Goal: Transaction & Acquisition: Purchase product/service

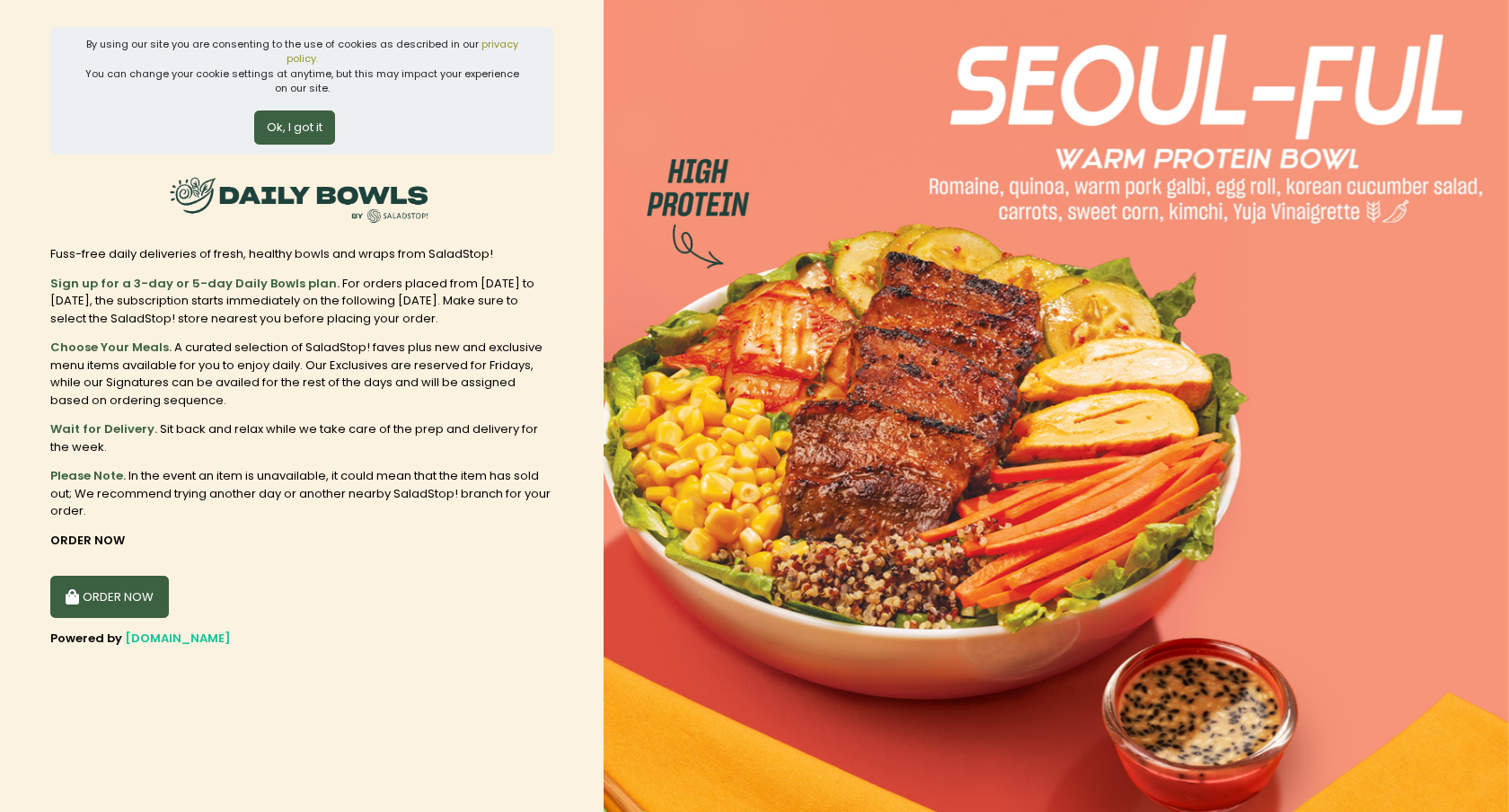
click at [126, 601] on button "ORDER NOW" at bounding box center [109, 597] width 119 height 43
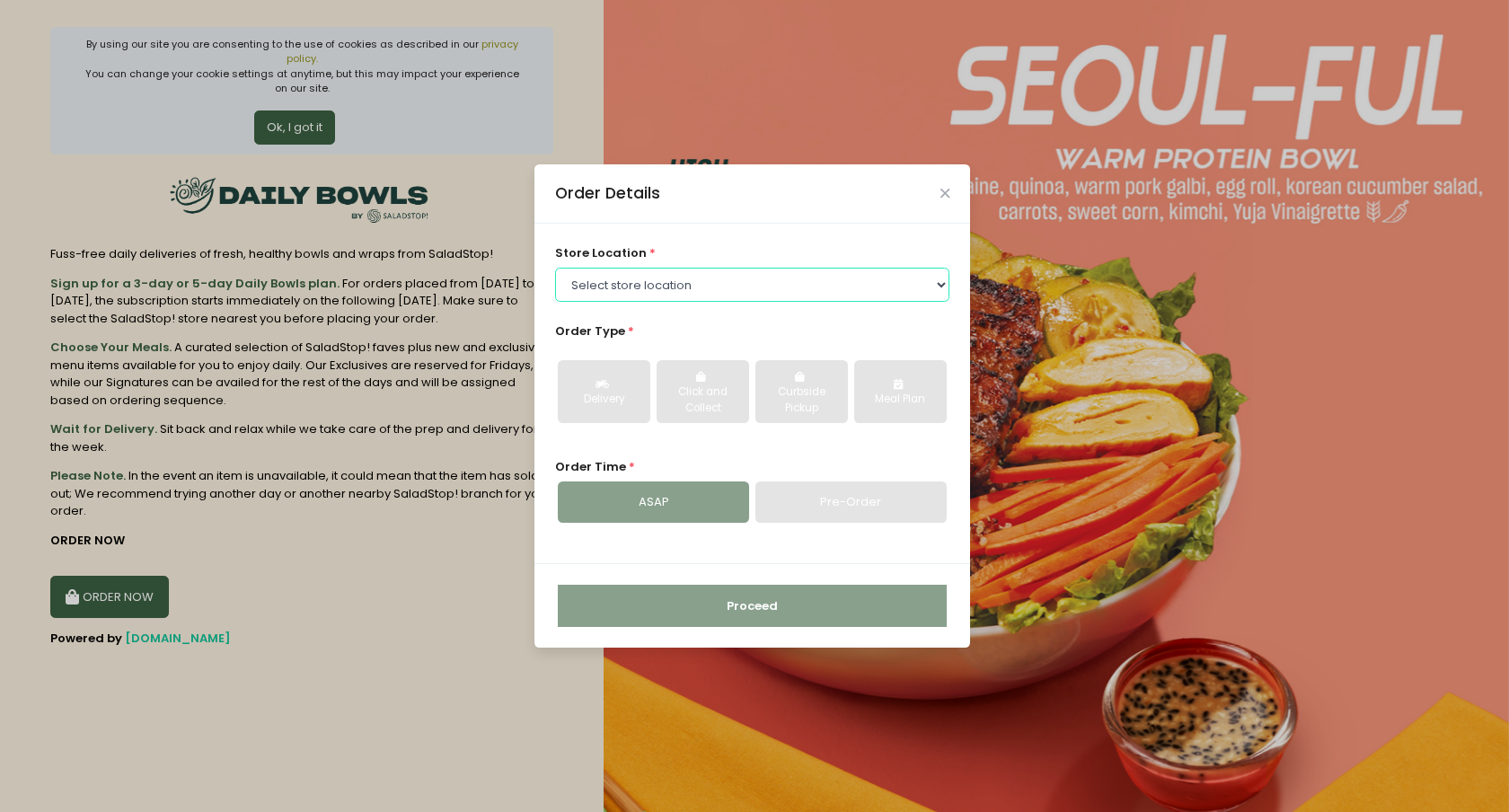
click at [649, 295] on select "Select store location Central Square Salcedo Greenhills Araneta, Cubao Alabang …" at bounding box center [752, 284] width 395 height 34
select select "6602509e51b8268a02bc8539"
click at [555, 267] on select "Select store location Central Square Salcedo Greenhills Araneta, Cubao Alabang …" at bounding box center [752, 284] width 395 height 34
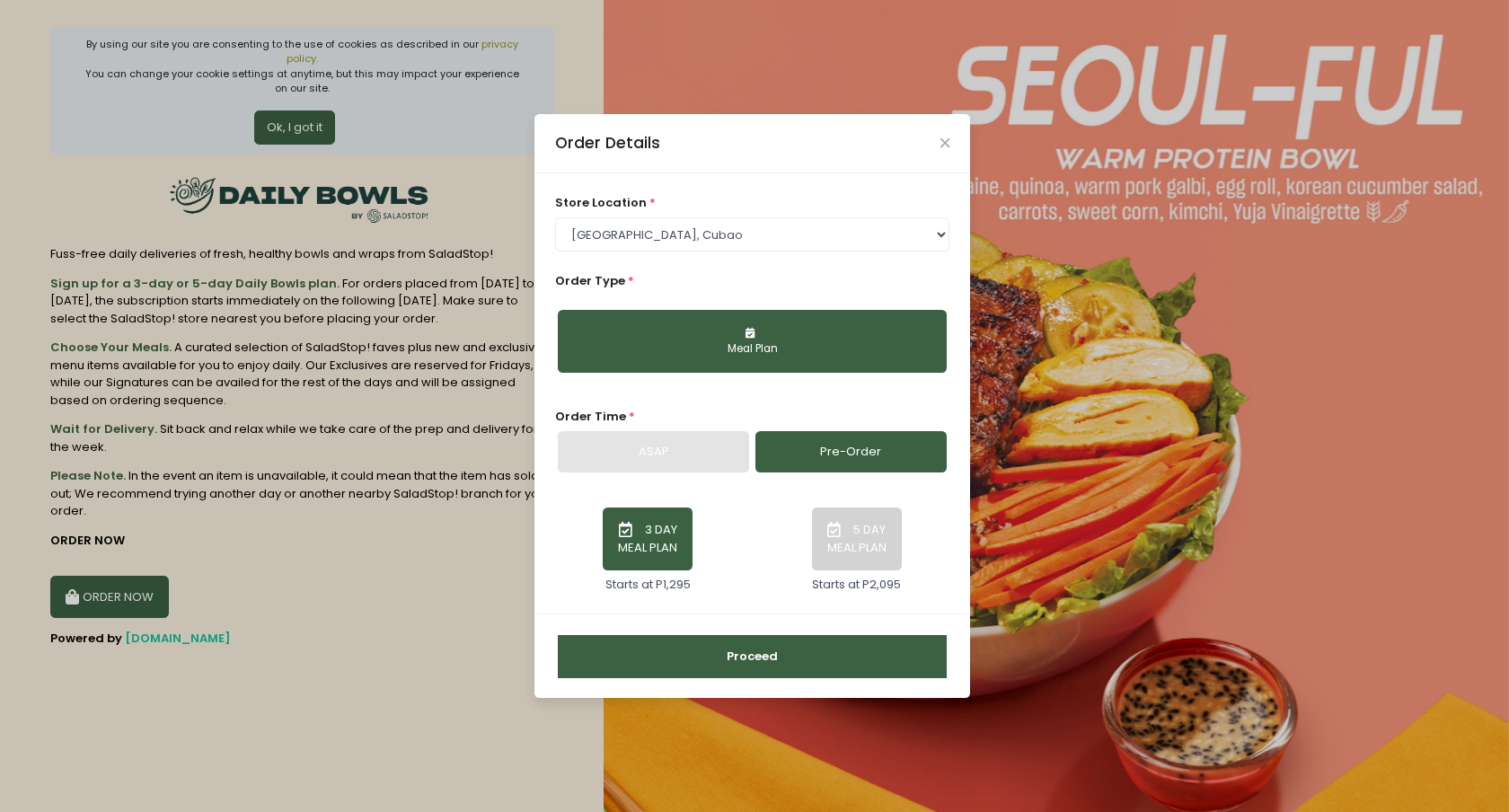
click at [712, 451] on div "ASAP" at bounding box center [653, 451] width 192 height 41
click at [757, 649] on button "Proceed" at bounding box center [752, 656] width 389 height 43
